Goal: Transaction & Acquisition: Download file/media

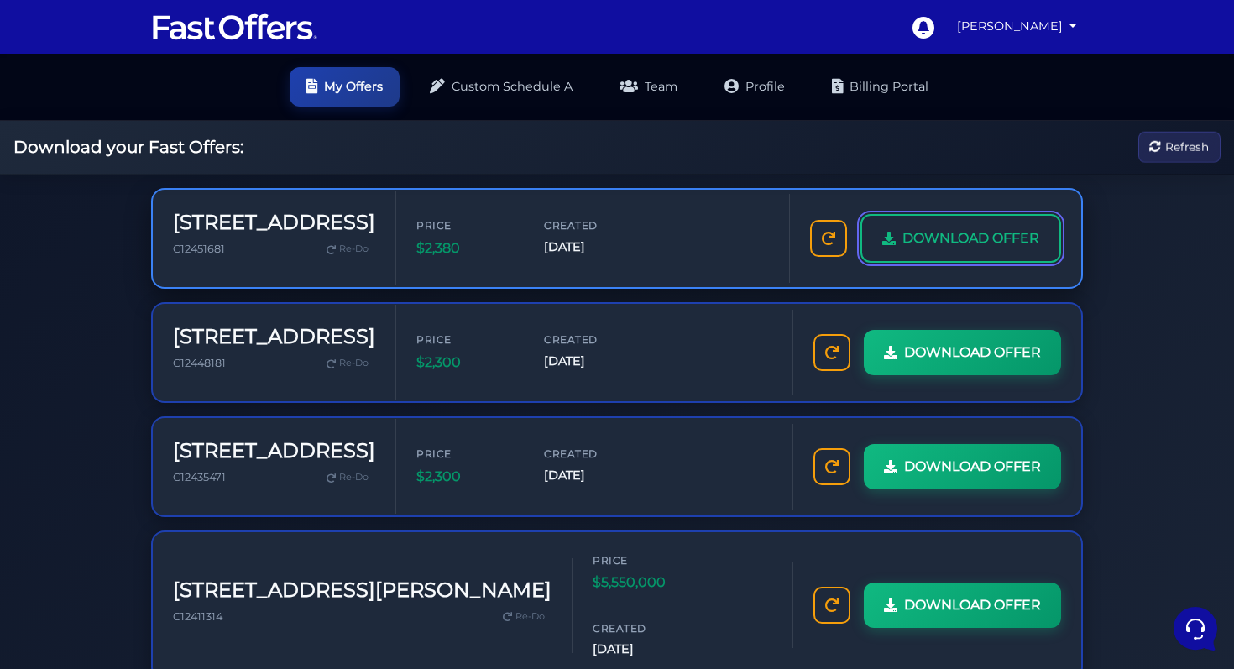
click at [978, 238] on span "DOWNLOAD OFFER" at bounding box center [970, 238] width 137 height 22
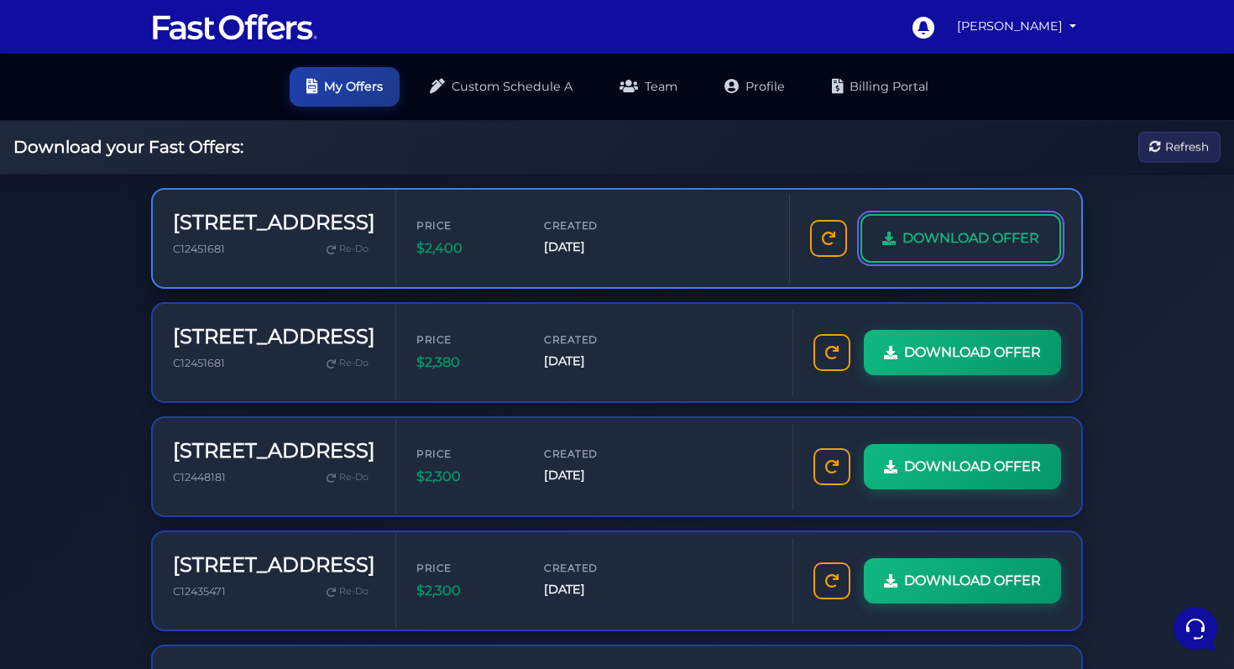
click at [982, 227] on span "DOWNLOAD OFFER" at bounding box center [970, 238] width 137 height 22
